Goal: Transaction & Acquisition: Purchase product/service

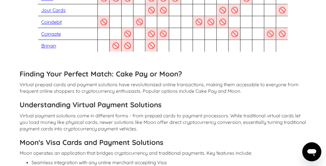
scroll to position [705, 0]
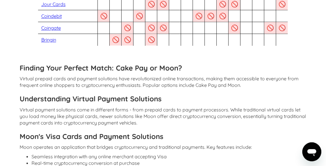
drag, startPoint x: 328, startPoint y: 12, endPoint x: 315, endPoint y: 103, distance: 92.4
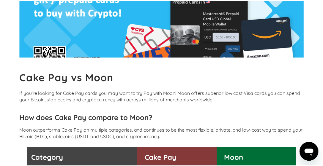
scroll to position [0, 0]
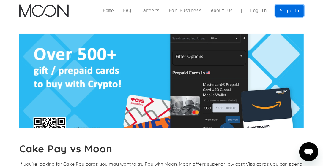
click at [290, 11] on link "Sign Up" at bounding box center [289, 11] width 28 height 12
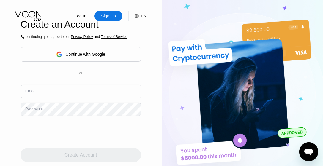
click at [85, 91] on input "text" at bounding box center [80, 91] width 120 height 13
type input "[EMAIL_ADDRESS][DOMAIN_NAME]"
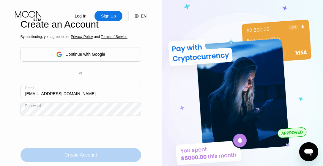
click at [113, 156] on div "Create Account" at bounding box center [80, 155] width 120 height 14
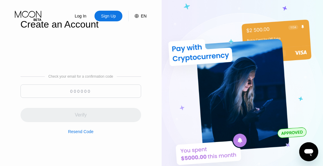
click at [71, 92] on input at bounding box center [80, 91] width 120 height 13
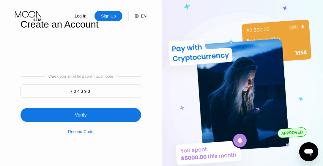
type input "704393"
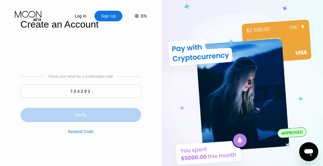
click at [107, 118] on div "Verify" at bounding box center [80, 115] width 120 height 14
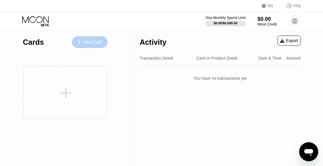
click at [89, 43] on div "New Card" at bounding box center [92, 42] width 18 height 5
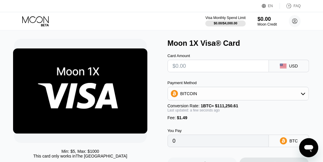
scroll to position [12, 0]
click at [189, 65] on input "text" at bounding box center [217, 66] width 91 height 12
type input "$10"
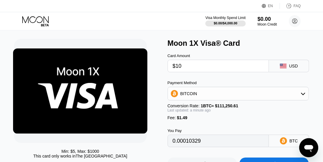
type input "0.00010329"
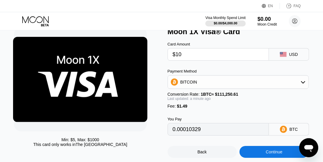
scroll to position [28, 0]
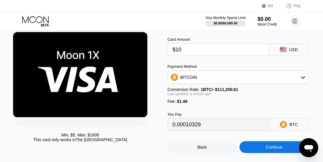
type input "$10"
click at [300, 83] on div "BITCOIN" at bounding box center [238, 77] width 141 height 12
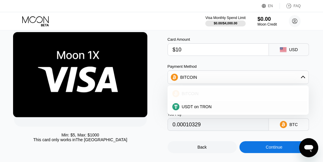
click at [216, 96] on div "BITCOIN" at bounding box center [241, 93] width 125 height 5
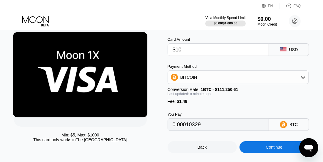
click at [301, 79] on icon at bounding box center [303, 77] width 4 height 2
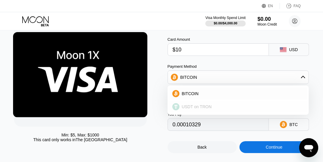
click at [215, 109] on div "USDT on TRON" at bounding box center [241, 106] width 125 height 5
type input "11.61"
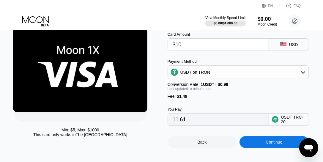
scroll to position [33, 0]
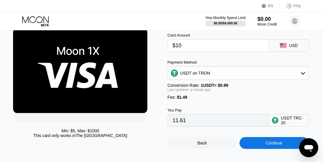
click at [189, 49] on input "$10" at bounding box center [217, 45] width 91 height 12
type input "$1"
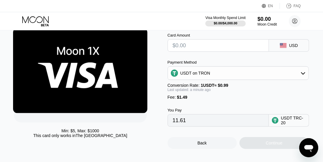
type input "0.00"
type input "$5"
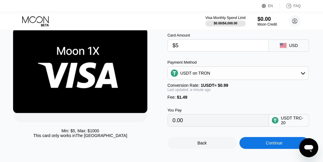
type input "6.56"
type input "$5"
click at [266, 60] on div "Card Amount $5 USD Payment Method USDT on TRON Conversion Rate: 1 USDT ≈ $0.99 …" at bounding box center [240, 76] width 147 height 99
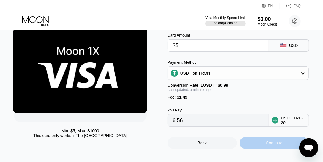
click at [269, 145] on div "Continue" at bounding box center [273, 142] width 17 height 5
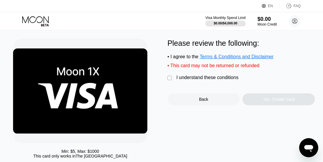
scroll to position [12, 0]
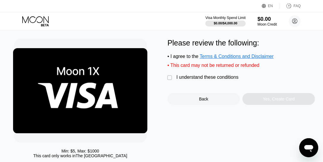
drag, startPoint x: 253, startPoint y: 59, endPoint x: 237, endPoint y: 58, distance: 15.8
click at [237, 58] on span "Terms & Conditions and Disclaimer" at bounding box center [236, 56] width 74 height 5
click at [167, 81] on div "" at bounding box center [170, 78] width 6 height 6
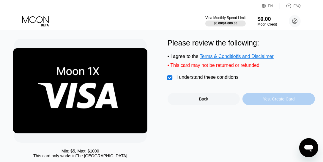
click at [262, 101] on div "Yes, Create Card" at bounding box center [278, 99] width 72 height 12
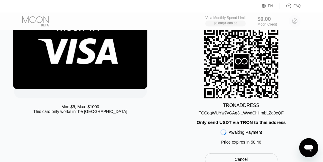
scroll to position [56, 0]
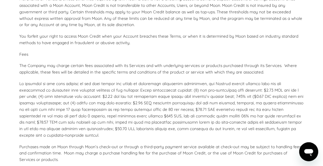
scroll to position [1541, 0]
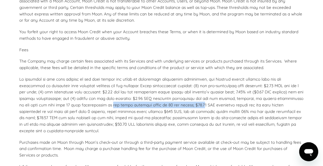
drag, startPoint x: 91, startPoint y: 108, endPoint x: 184, endPoint y: 108, distance: 92.9
click at [184, 108] on p at bounding box center [161, 105] width 284 height 58
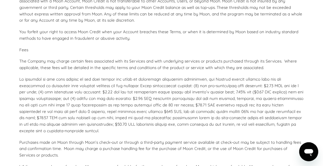
click at [193, 114] on p at bounding box center [161, 105] width 284 height 58
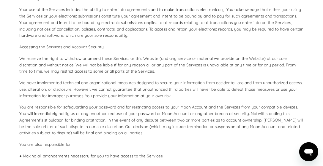
scroll to position [0, 0]
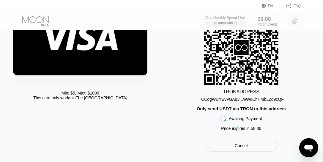
scroll to position [101, 0]
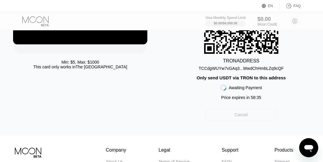
click at [227, 119] on div "Cancel" at bounding box center [241, 115] width 72 height 12
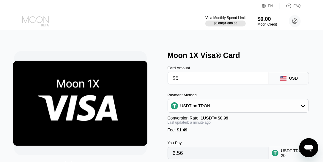
click at [39, 20] on icon at bounding box center [36, 21] width 28 height 10
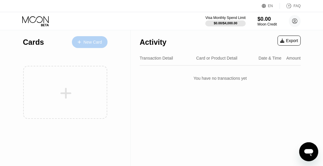
click at [93, 40] on div "New Card" at bounding box center [92, 42] width 18 height 5
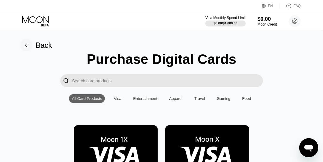
click at [107, 81] on input "Search card products" at bounding box center [167, 80] width 191 height 13
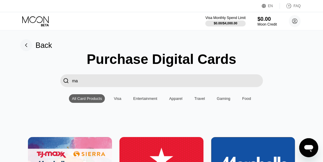
type input "m"
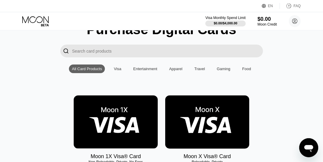
scroll to position [59, 0]
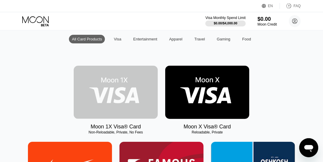
click at [118, 98] on img at bounding box center [116, 92] width 84 height 53
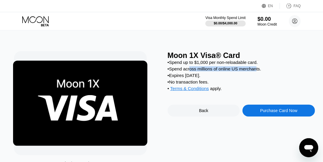
drag, startPoint x: 190, startPoint y: 71, endPoint x: 256, endPoint y: 70, distance: 65.6
click at [256, 70] on div "• Spend across millions of online US merchants." at bounding box center [240, 68] width 147 height 5
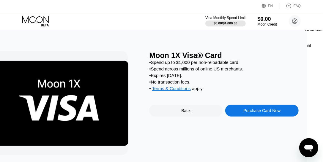
click at [281, 69] on div "• Spend across millions of online US merchants." at bounding box center [223, 68] width 149 height 5
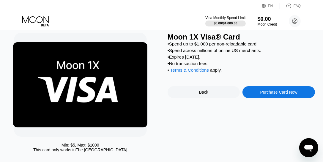
scroll to position [18, 0]
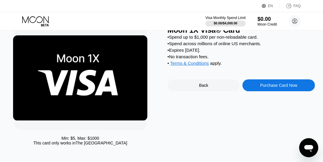
scroll to position [26, 0]
